Goal: Task Accomplishment & Management: Manage account settings

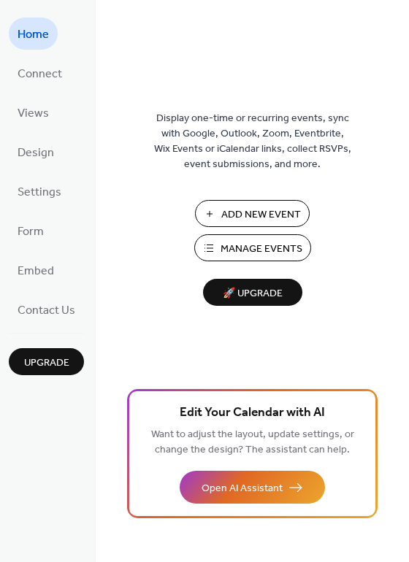
click at [262, 242] on span "Manage Events" at bounding box center [262, 249] width 82 height 15
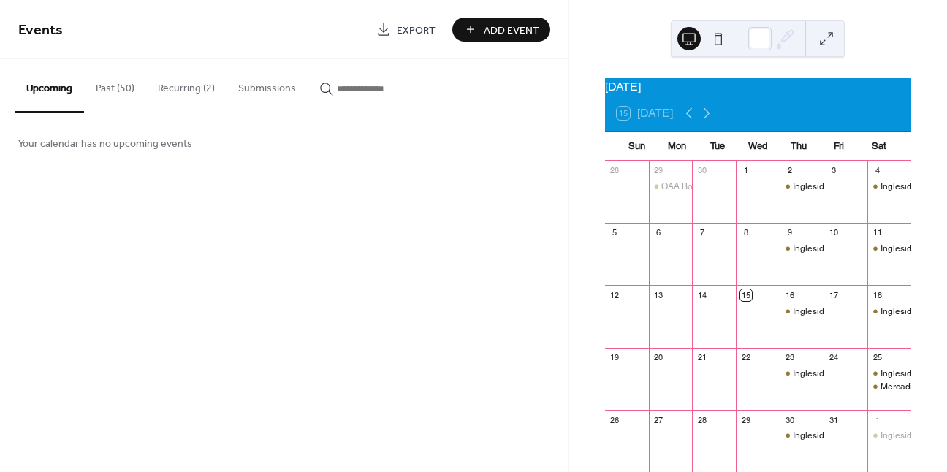
click at [133, 96] on button "Past (50)" at bounding box center [115, 85] width 62 height 52
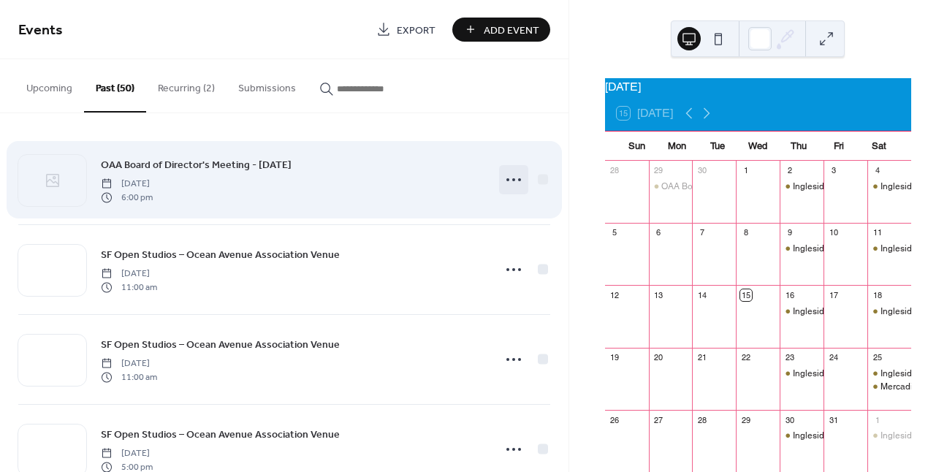
click at [505, 182] on icon at bounding box center [513, 179] width 23 height 23
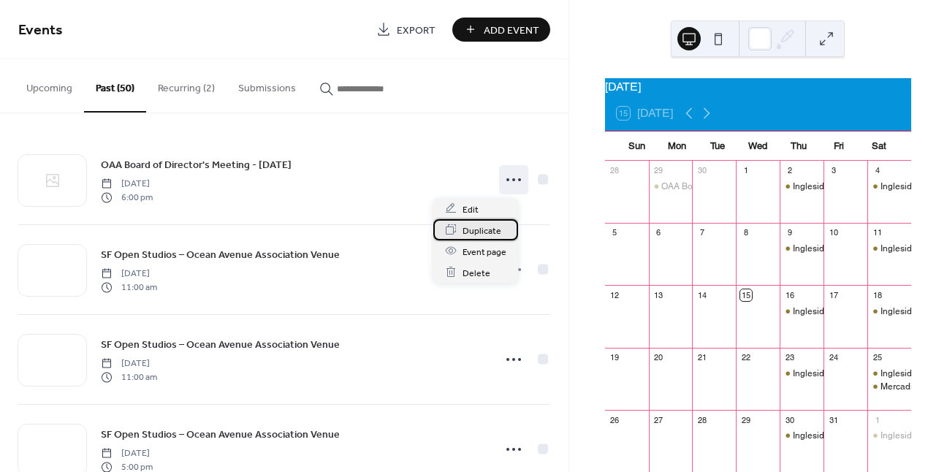
click at [492, 230] on span "Duplicate" at bounding box center [481, 230] width 39 height 15
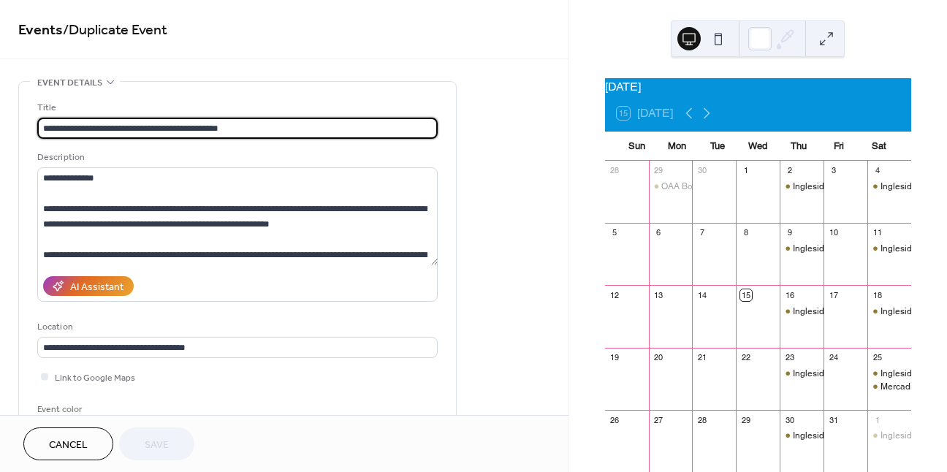
drag, startPoint x: 218, startPoint y: 131, endPoint x: 196, endPoint y: 129, distance: 22.0
click at [196, 129] on input "**********" at bounding box center [237, 128] width 400 height 21
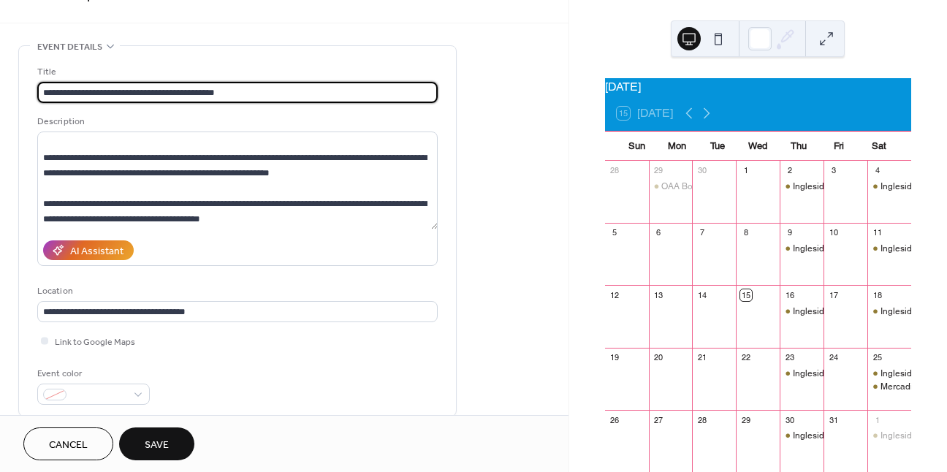
scroll to position [268, 0]
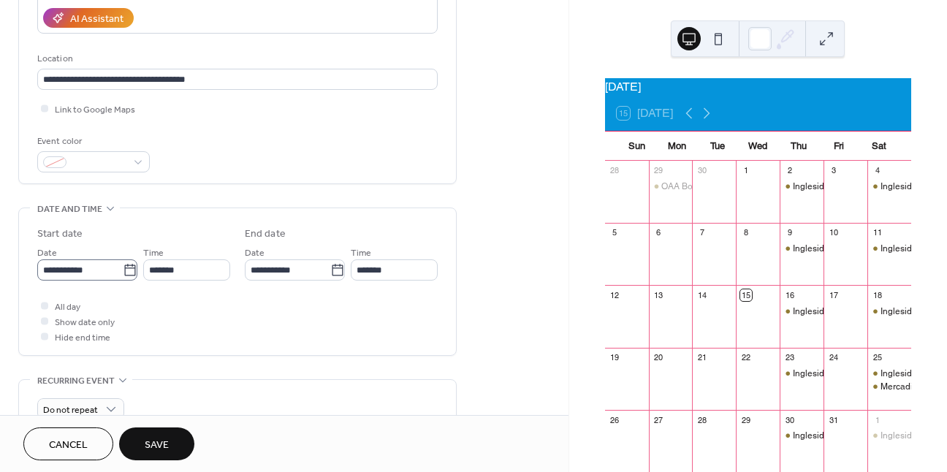
type input "**********"
click at [99, 280] on input "**********" at bounding box center [79, 269] width 85 height 21
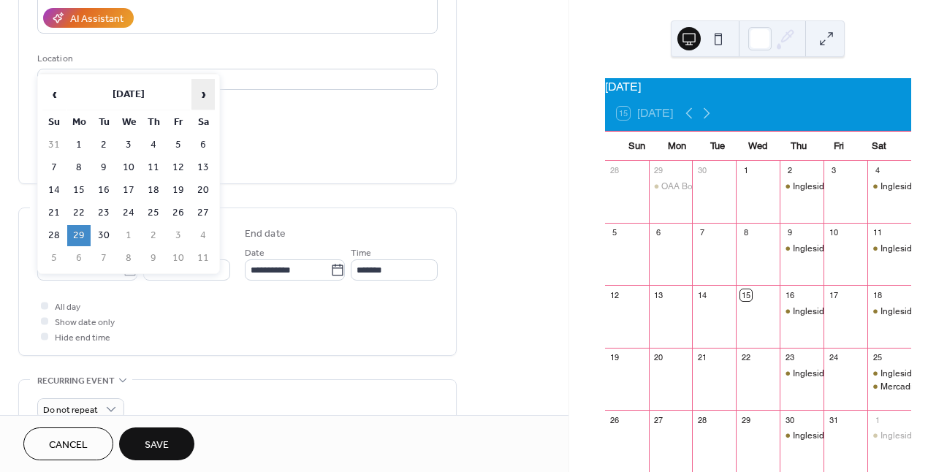
click at [209, 94] on span "›" at bounding box center [203, 94] width 22 height 29
click at [79, 191] on td "10" at bounding box center [78, 190] width 23 height 21
type input "**********"
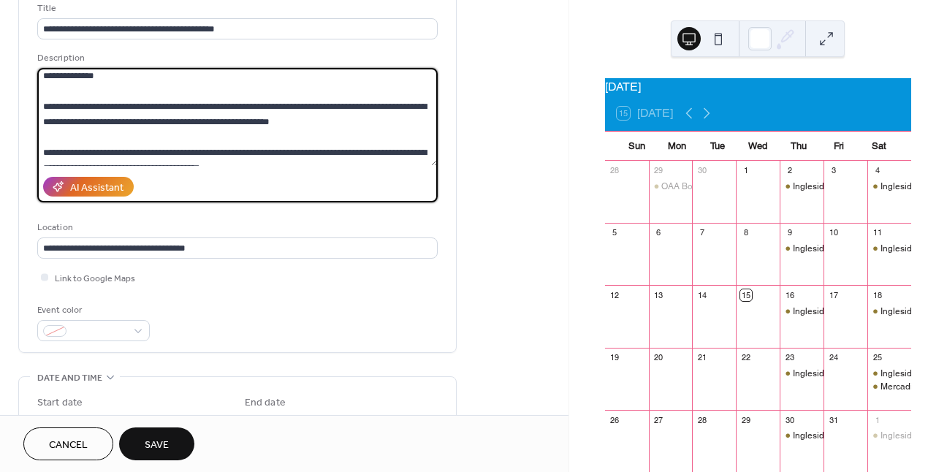
scroll to position [0, 0]
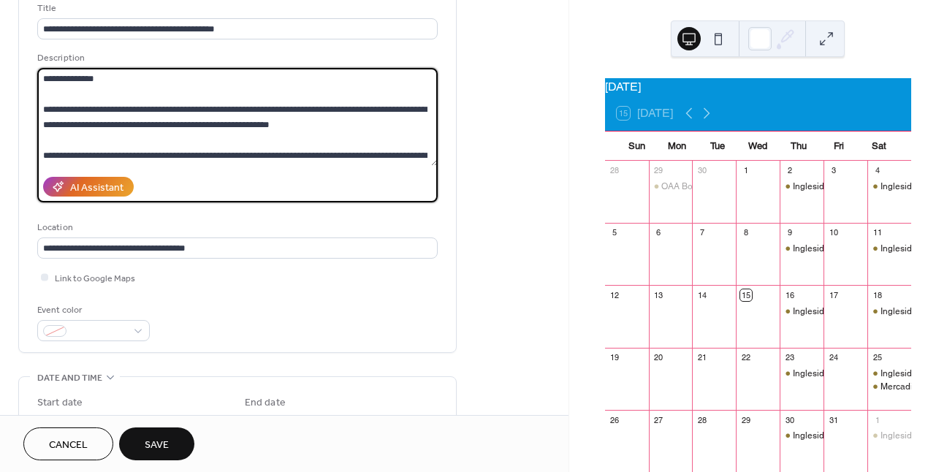
drag, startPoint x: 164, startPoint y: 91, endPoint x: -53, endPoint y: 60, distance: 219.2
click at [37, 68] on textarea "**********" at bounding box center [237, 117] width 400 height 98
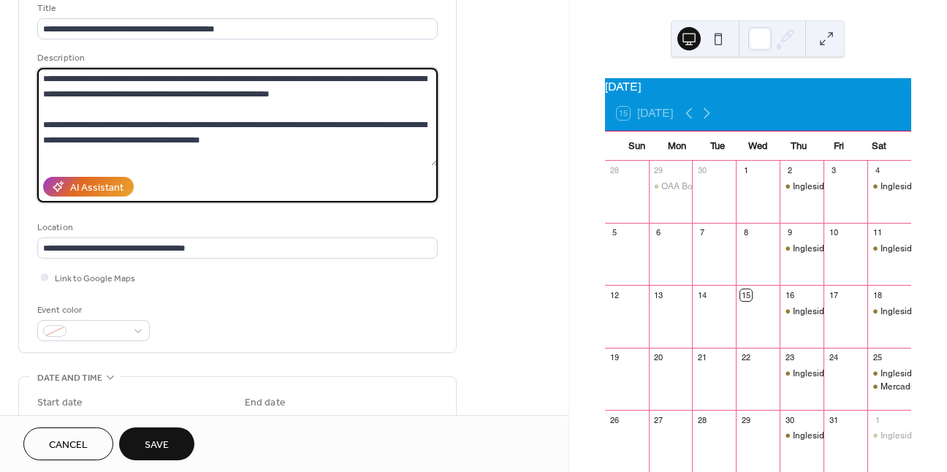
type textarea "**********"
click at [175, 320] on div "Event color" at bounding box center [237, 321] width 400 height 39
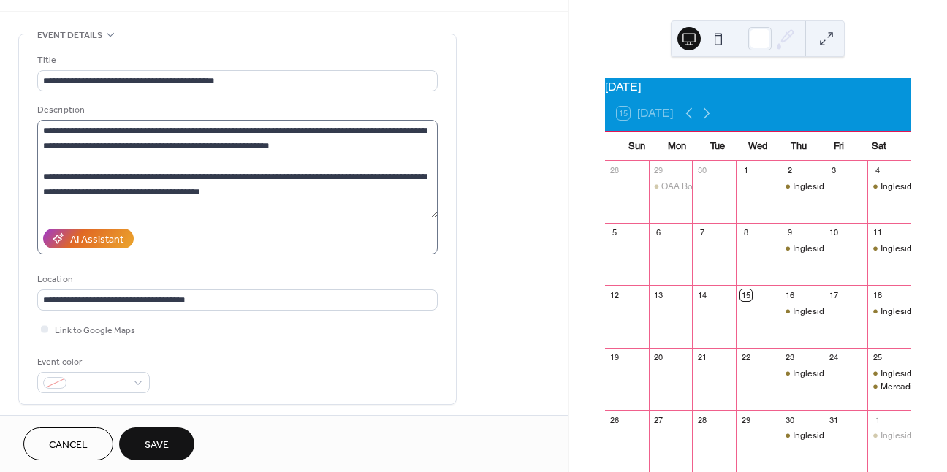
scroll to position [123, 0]
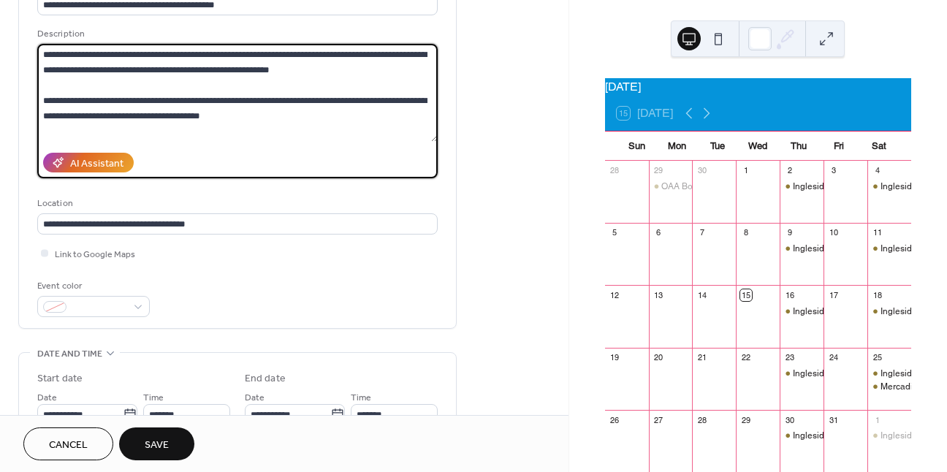
click at [284, 129] on textarea "**********" at bounding box center [237, 93] width 400 height 98
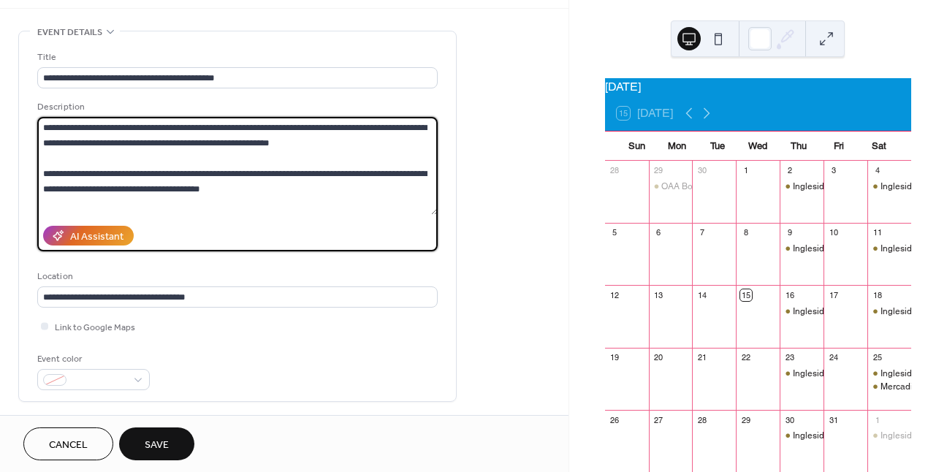
click at [218, 162] on textarea "**********" at bounding box center [237, 166] width 400 height 98
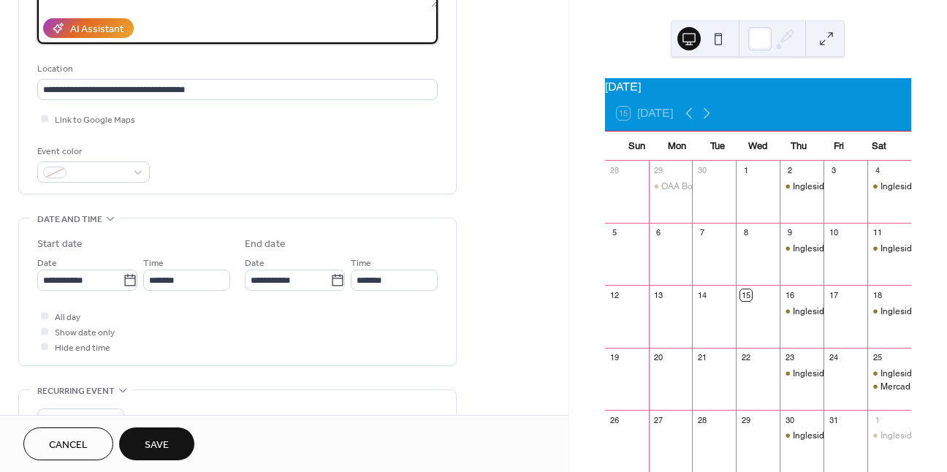
scroll to position [305, 0]
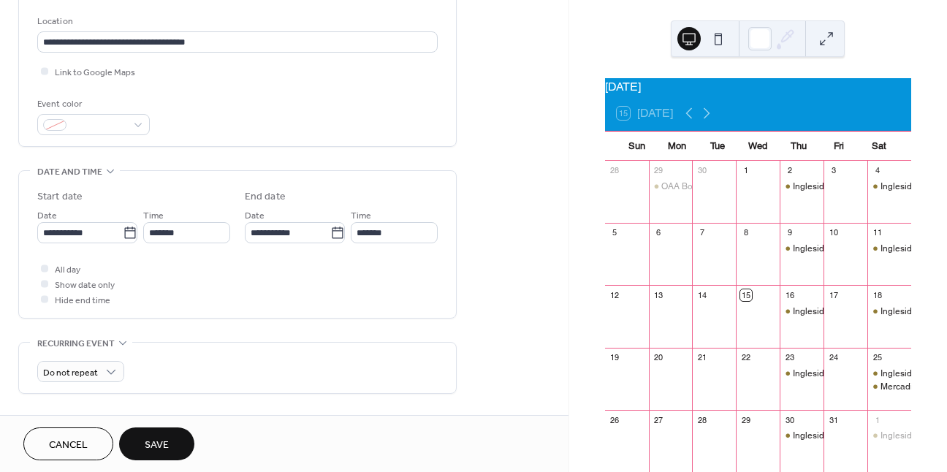
click at [203, 294] on div "All day Show date only Hide end time" at bounding box center [237, 284] width 400 height 46
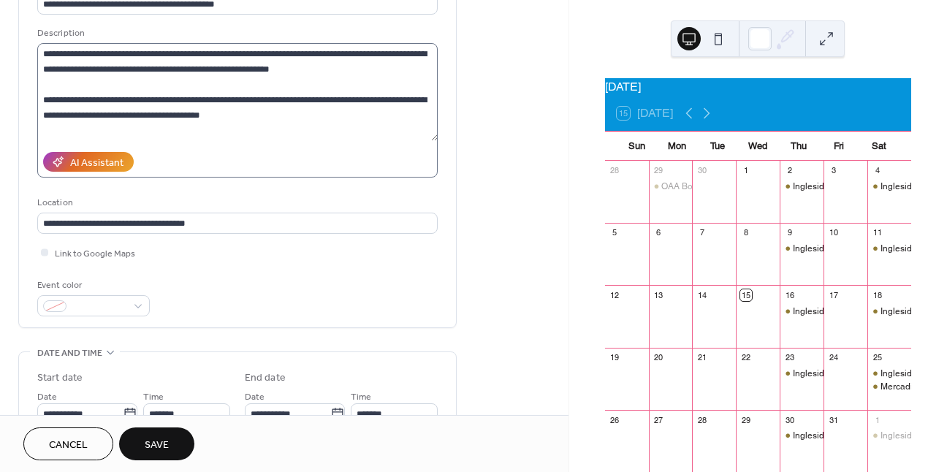
scroll to position [354, 0]
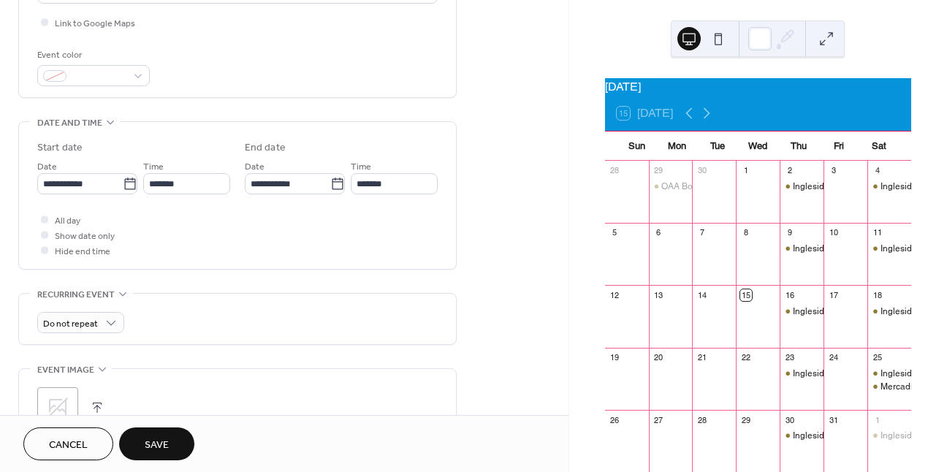
click at [151, 451] on span "Save" at bounding box center [157, 445] width 24 height 15
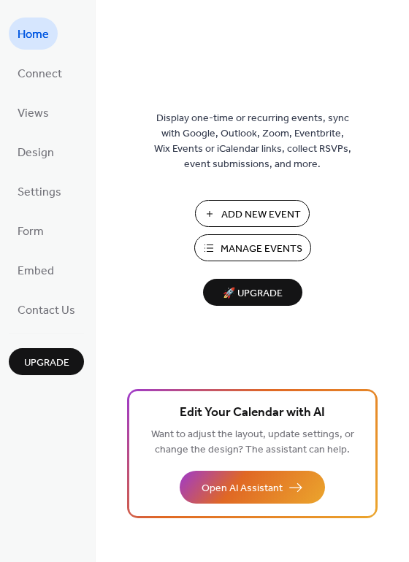
click at [236, 252] on span "Manage Events" at bounding box center [262, 249] width 82 height 15
click at [287, 247] on span "Manage Events" at bounding box center [262, 249] width 82 height 15
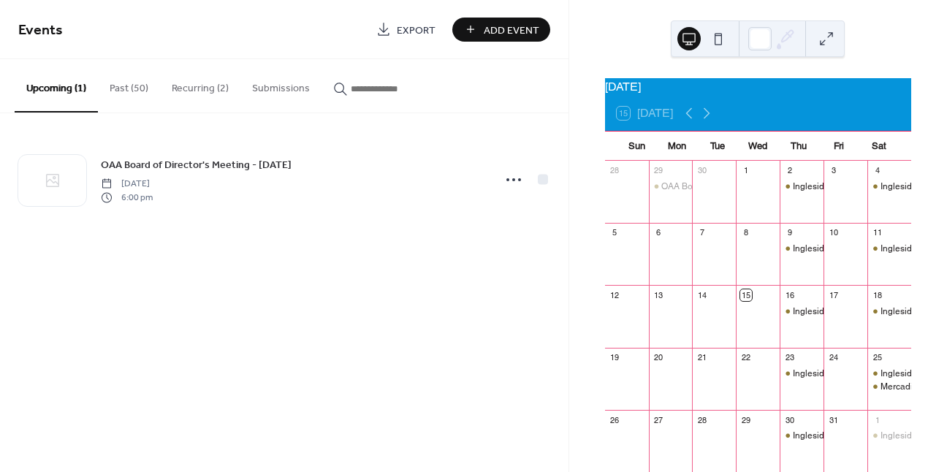
click at [141, 95] on button "Past (50)" at bounding box center [129, 85] width 62 height 52
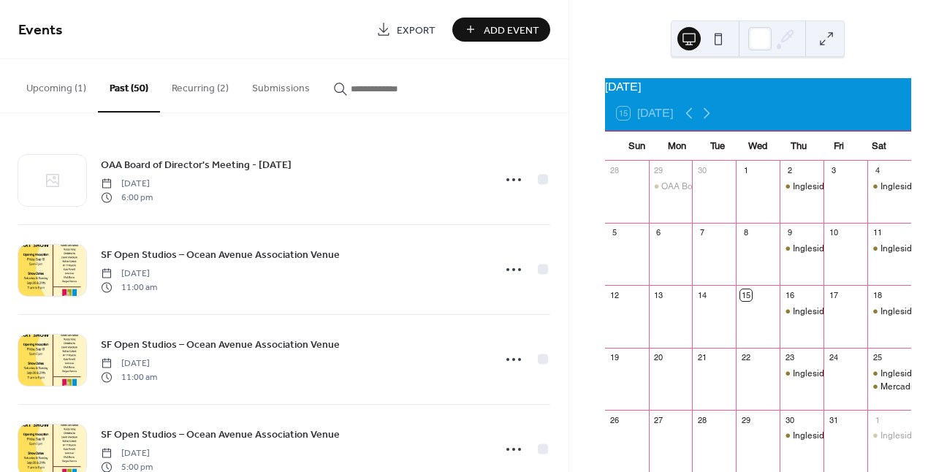
click at [222, 83] on button "Recurring (2)" at bounding box center [200, 85] width 80 height 52
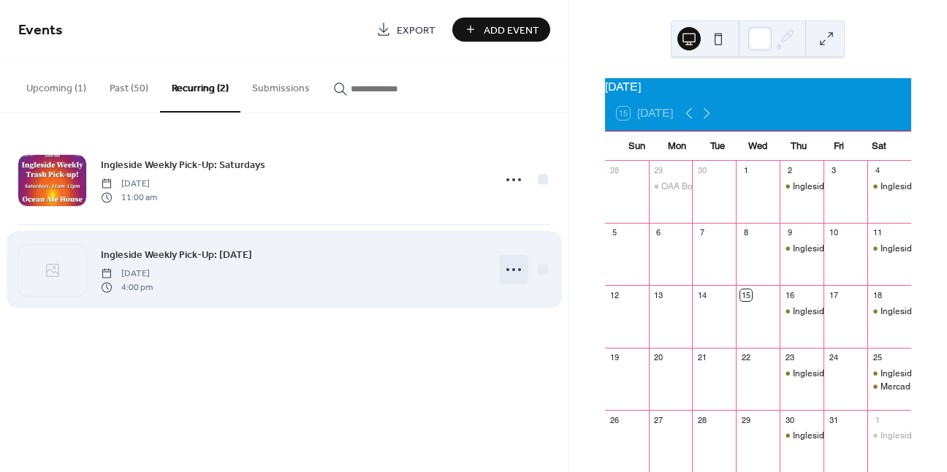
click at [514, 271] on circle at bounding box center [513, 269] width 3 height 3
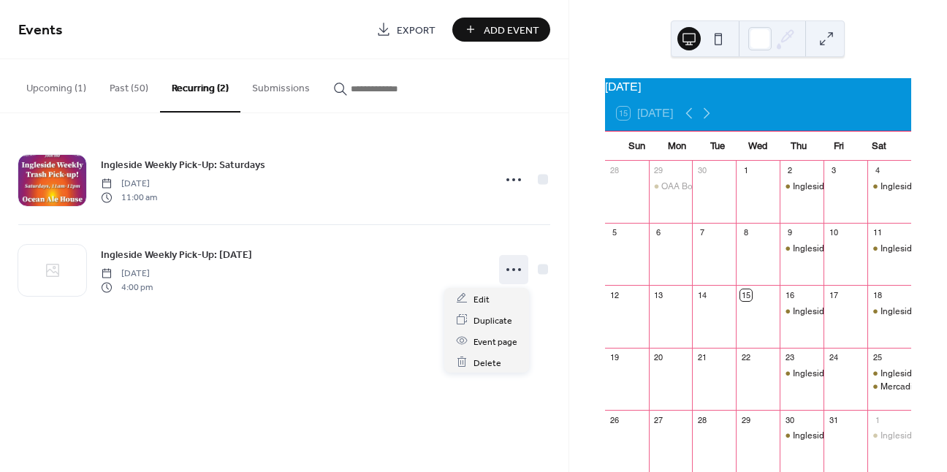
click at [405, 366] on div "Events Export Add Event Upcoming (1) Past (50) Recurring (2) Submissions OAA Bo…" at bounding box center [284, 236] width 568 height 472
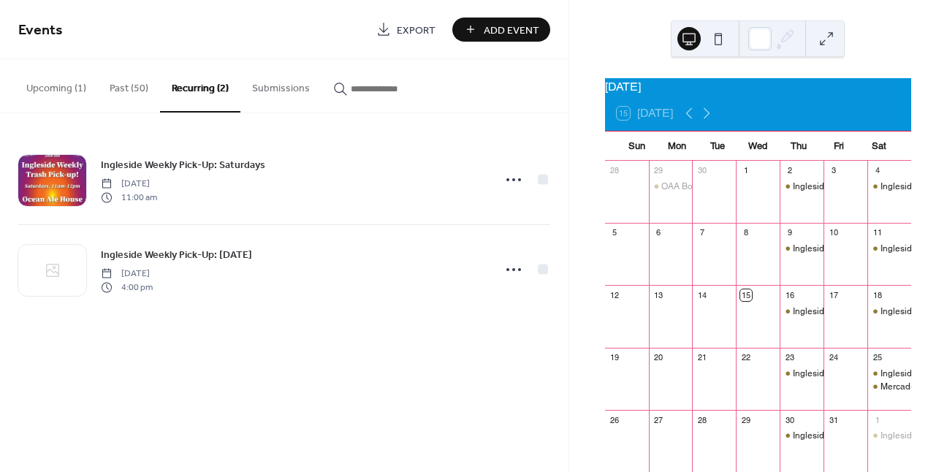
click at [75, 91] on button "Upcoming (1)" at bounding box center [56, 85] width 83 height 52
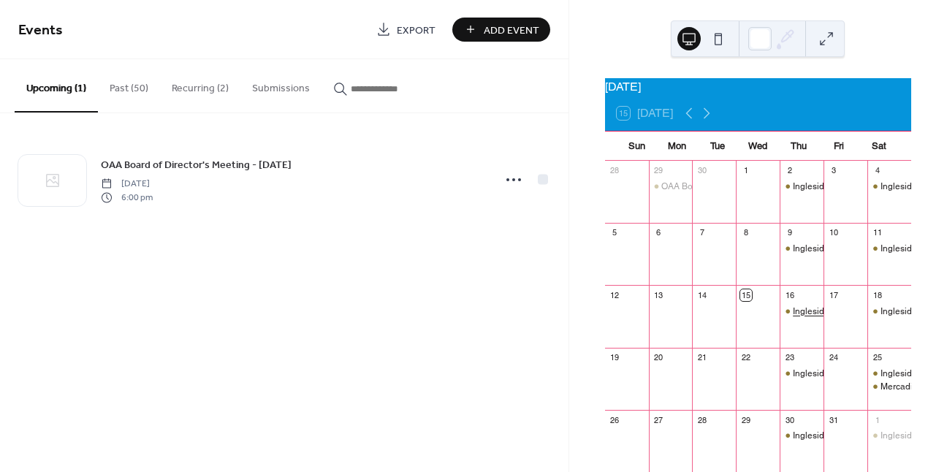
click at [796, 318] on div "Ingleside Weekly Pick-Up: [DATE]" at bounding box center [859, 311] width 132 height 12
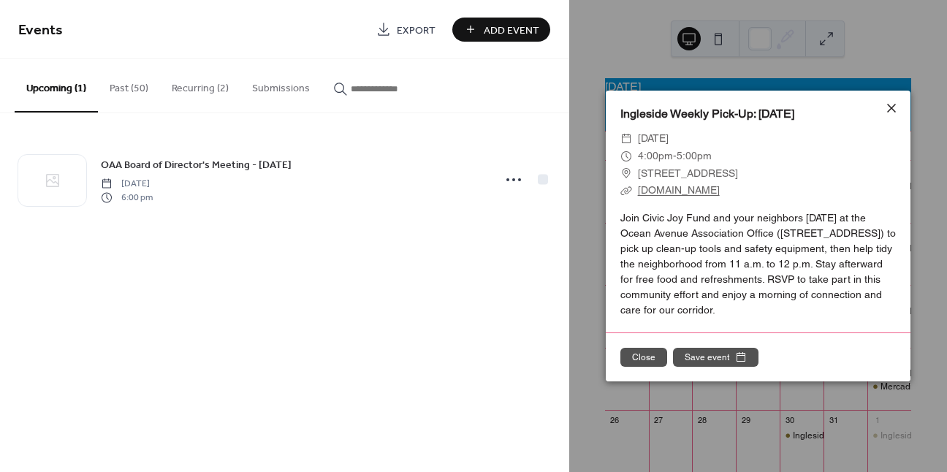
click at [895, 109] on icon at bounding box center [891, 108] width 18 height 18
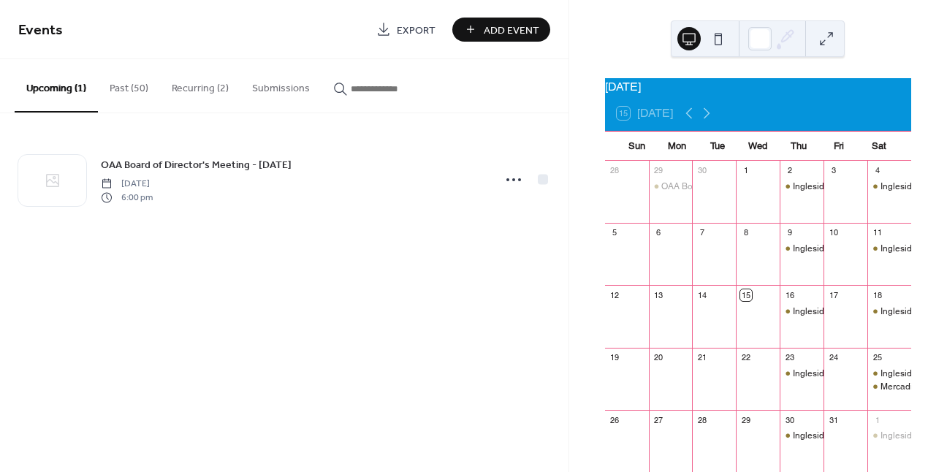
click at [142, 92] on button "Past (50)" at bounding box center [129, 85] width 62 height 52
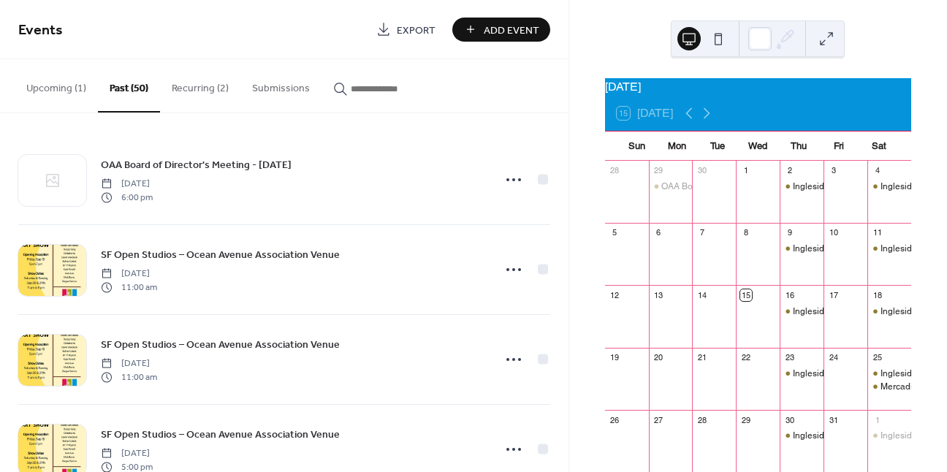
click at [76, 88] on button "Upcoming (1)" at bounding box center [56, 85] width 83 height 52
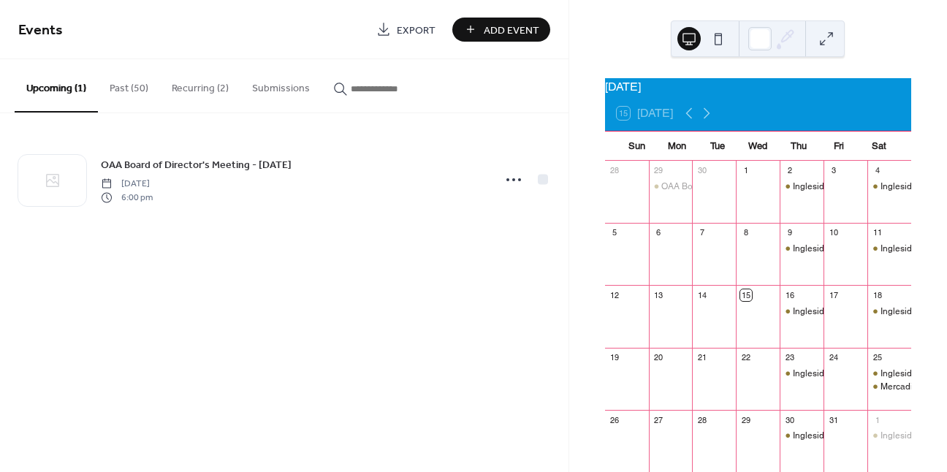
click at [222, 93] on button "Recurring (2)" at bounding box center [200, 85] width 80 height 52
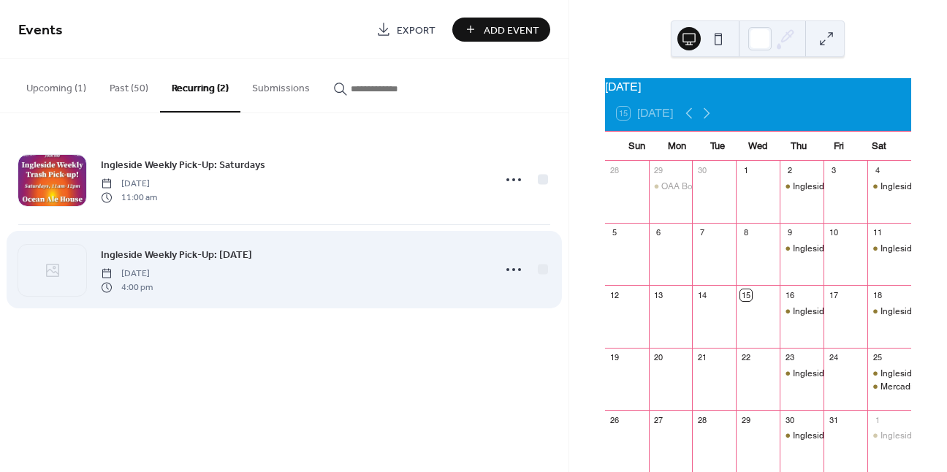
click at [477, 270] on div "Ingleside Weekly Pick-Up: Thursday Thursday, August 28, 2025 4:00 pm" at bounding box center [292, 269] width 383 height 47
click at [513, 272] on icon at bounding box center [513, 269] width 23 height 23
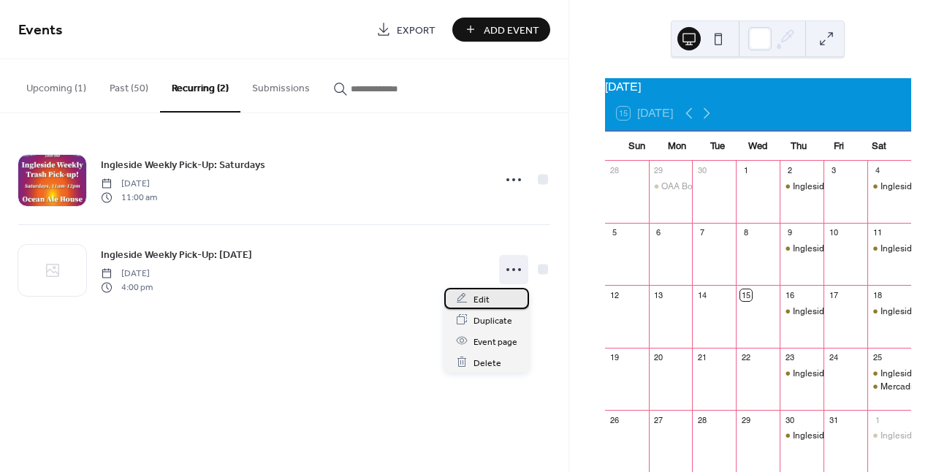
click at [490, 303] on div "Edit" at bounding box center [486, 298] width 85 height 21
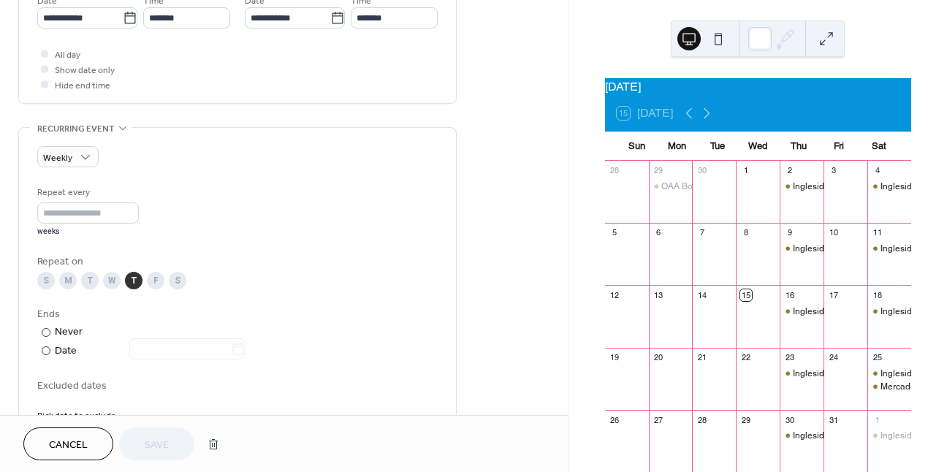
scroll to position [518, 0]
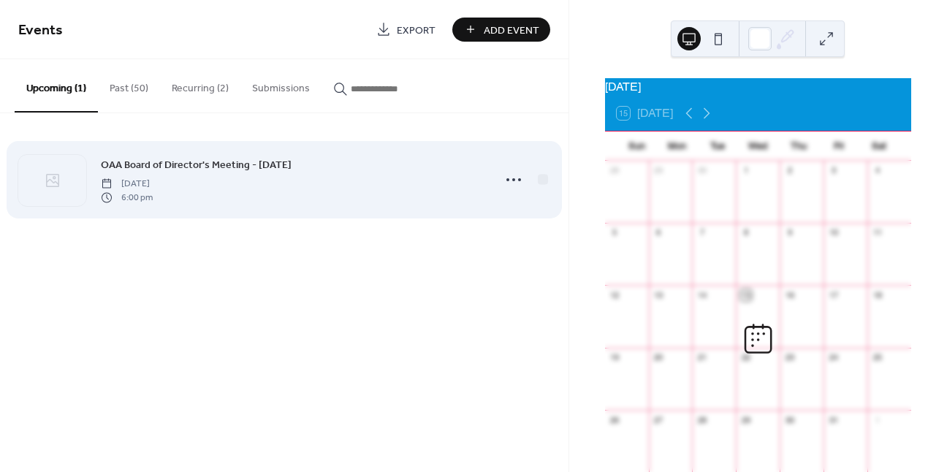
click at [343, 189] on div "OAA Board of Director's Meeting - [DATE] [DATE] 6:00 pm" at bounding box center [292, 179] width 383 height 47
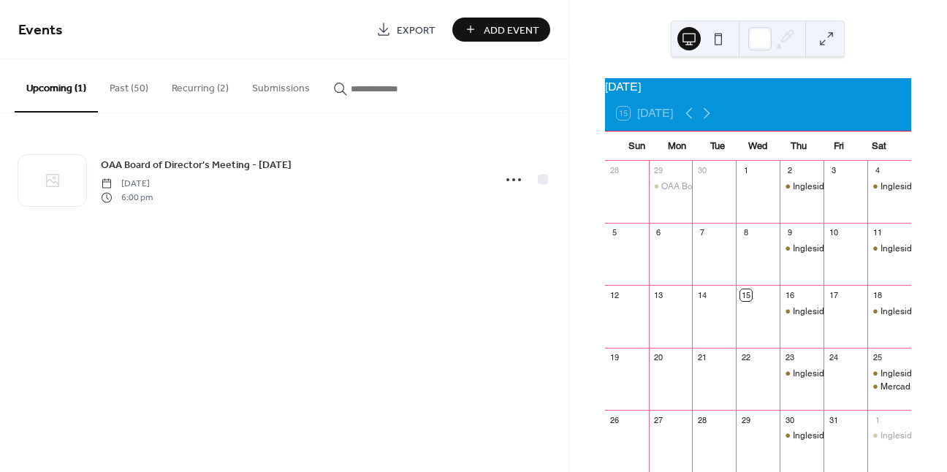
click at [205, 80] on button "Recurring (2)" at bounding box center [200, 85] width 80 height 52
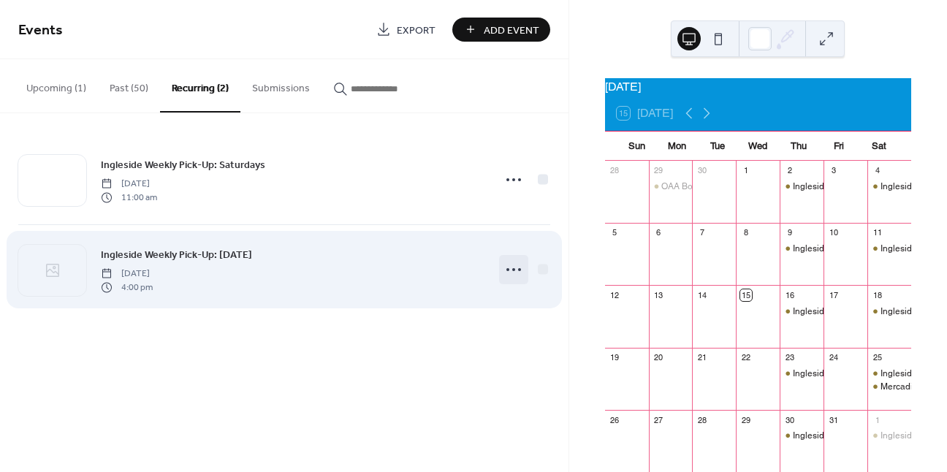
click at [515, 267] on icon at bounding box center [513, 269] width 23 height 23
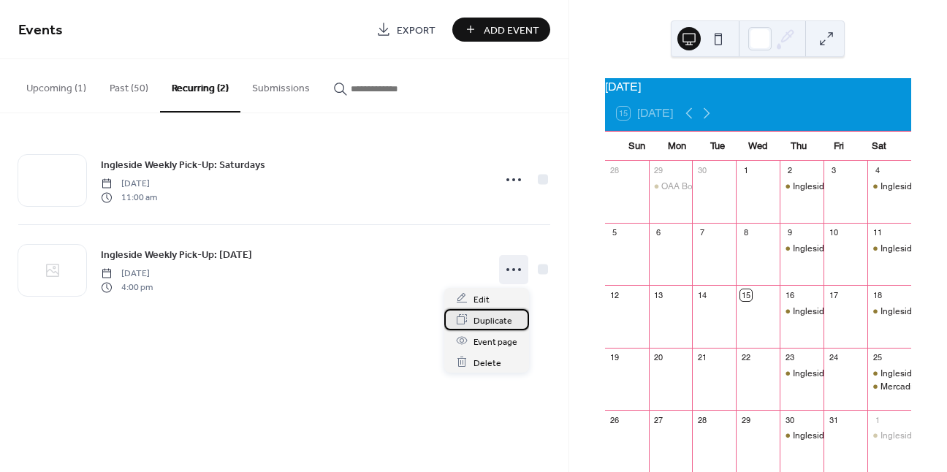
click at [496, 315] on span "Duplicate" at bounding box center [492, 320] width 39 height 15
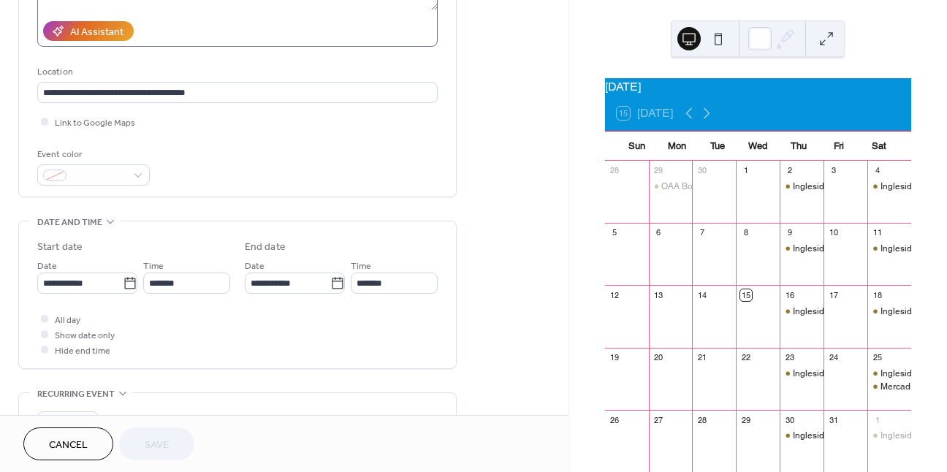
scroll to position [275, 0]
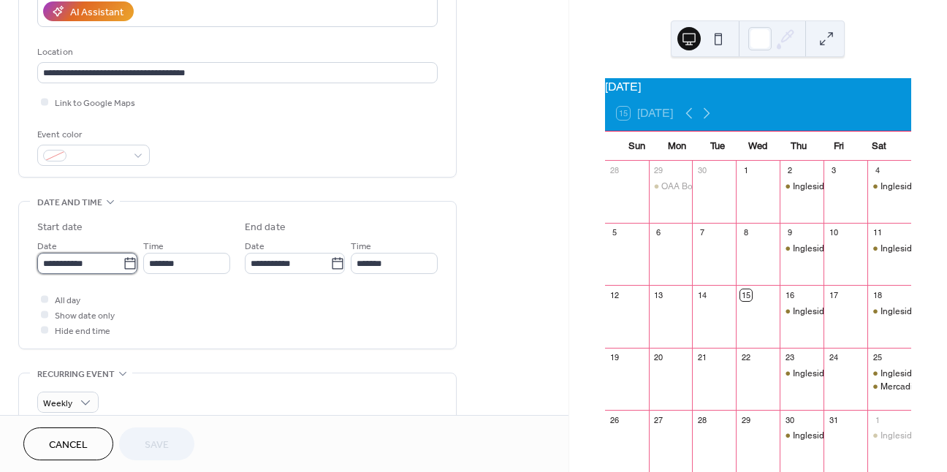
click at [67, 270] on input "**********" at bounding box center [79, 263] width 85 height 21
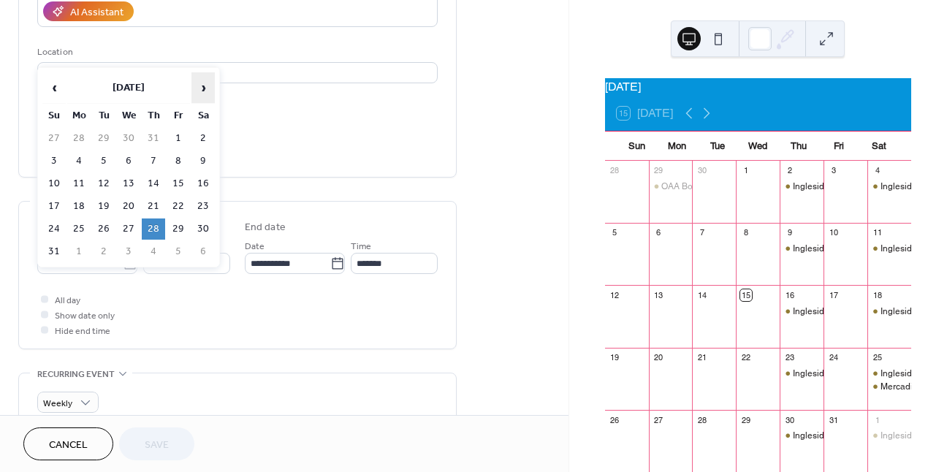
click at [205, 89] on span "›" at bounding box center [203, 87] width 22 height 29
click at [149, 212] on td "23" at bounding box center [153, 206] width 23 height 21
type input "**********"
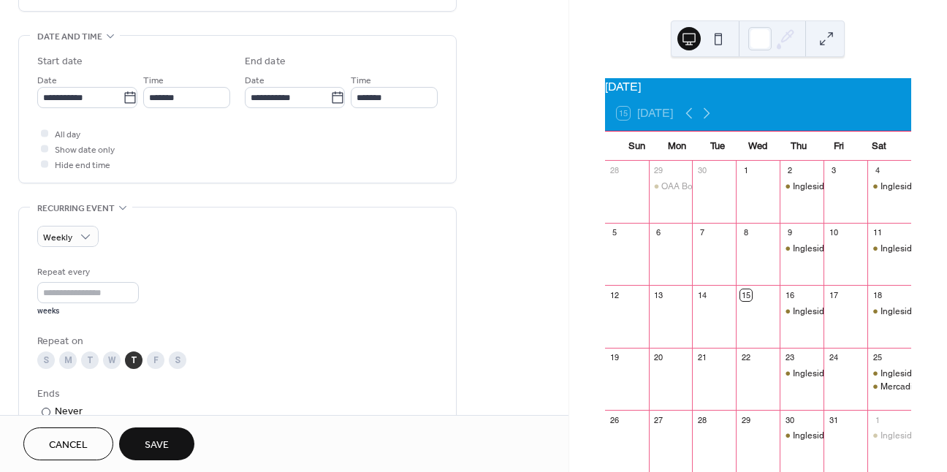
scroll to position [508, 0]
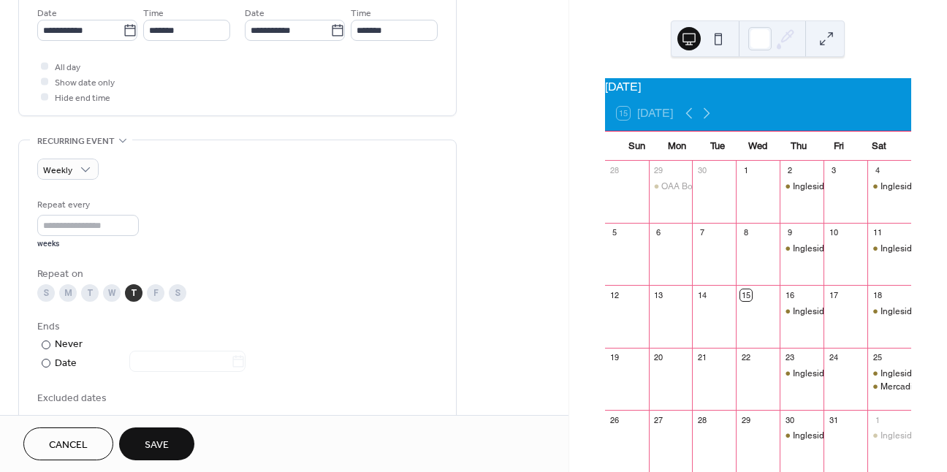
click at [156, 441] on span "Save" at bounding box center [157, 445] width 24 height 15
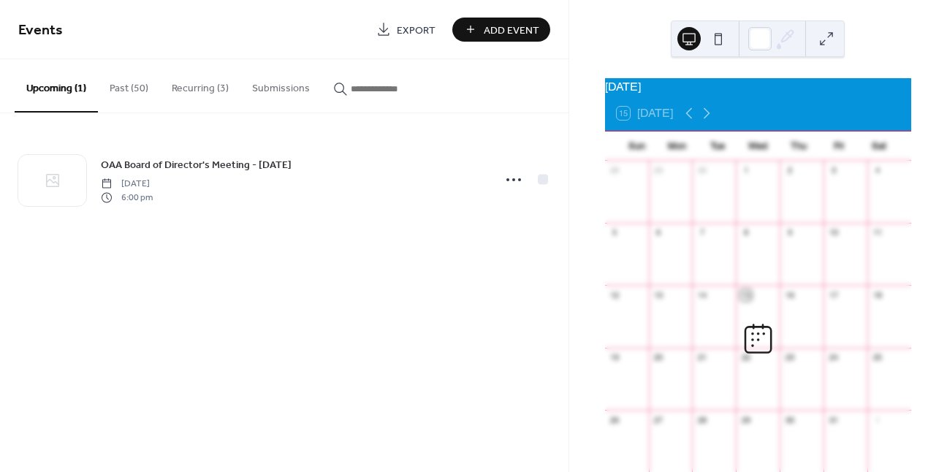
click at [196, 90] on button "Recurring (3)" at bounding box center [200, 85] width 80 height 52
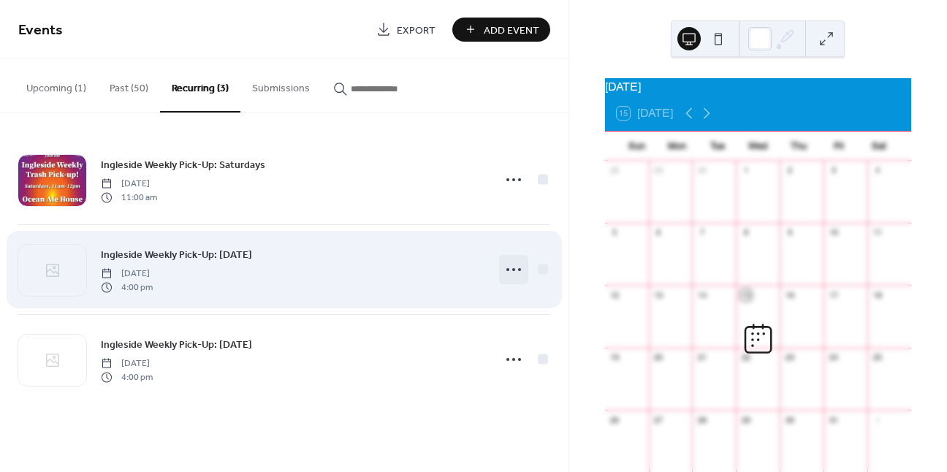
click at [520, 275] on icon at bounding box center [513, 269] width 23 height 23
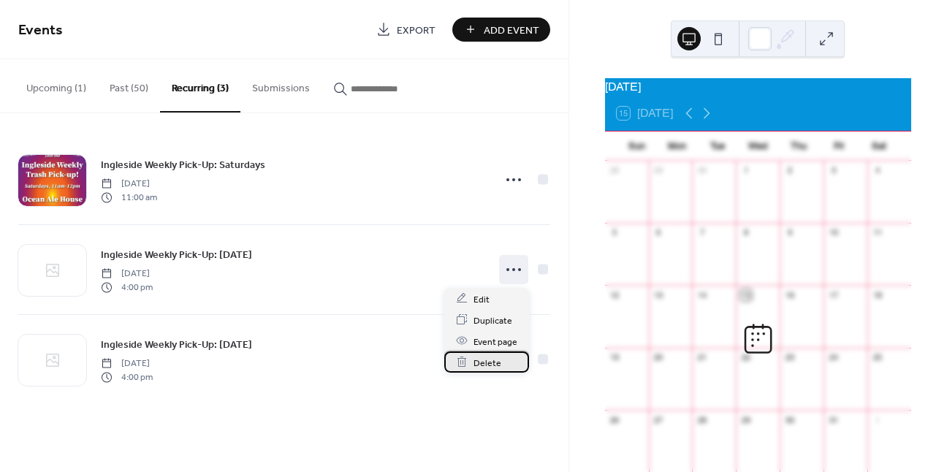
click at [486, 367] on span "Delete" at bounding box center [487, 362] width 28 height 15
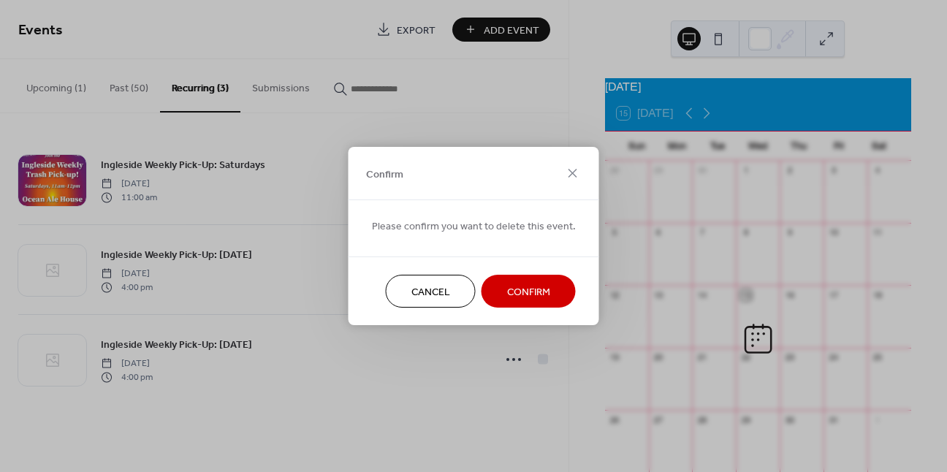
click at [534, 300] on span "Confirm" at bounding box center [528, 292] width 43 height 15
